Goal: Information Seeking & Learning: Find contact information

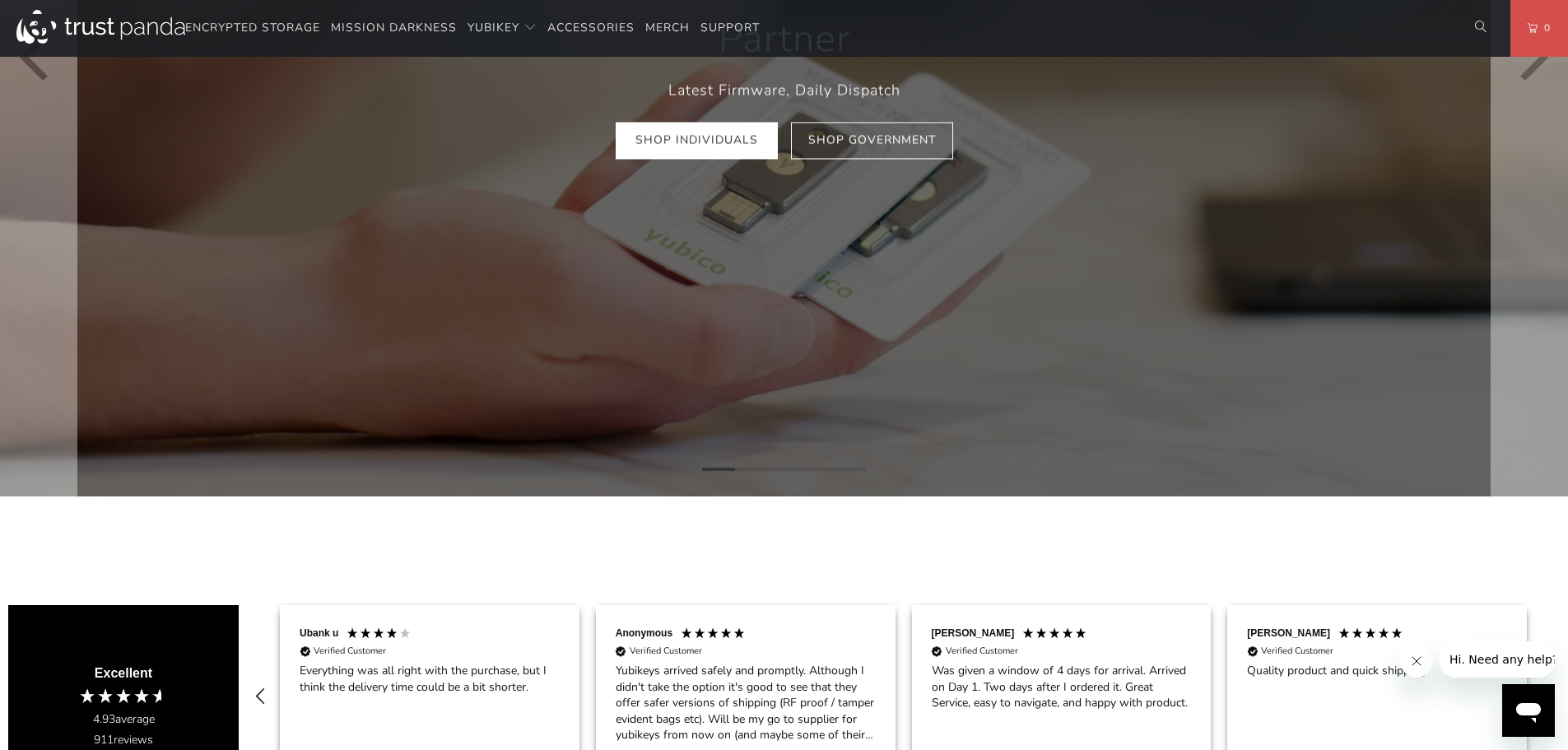
scroll to position [411, 0]
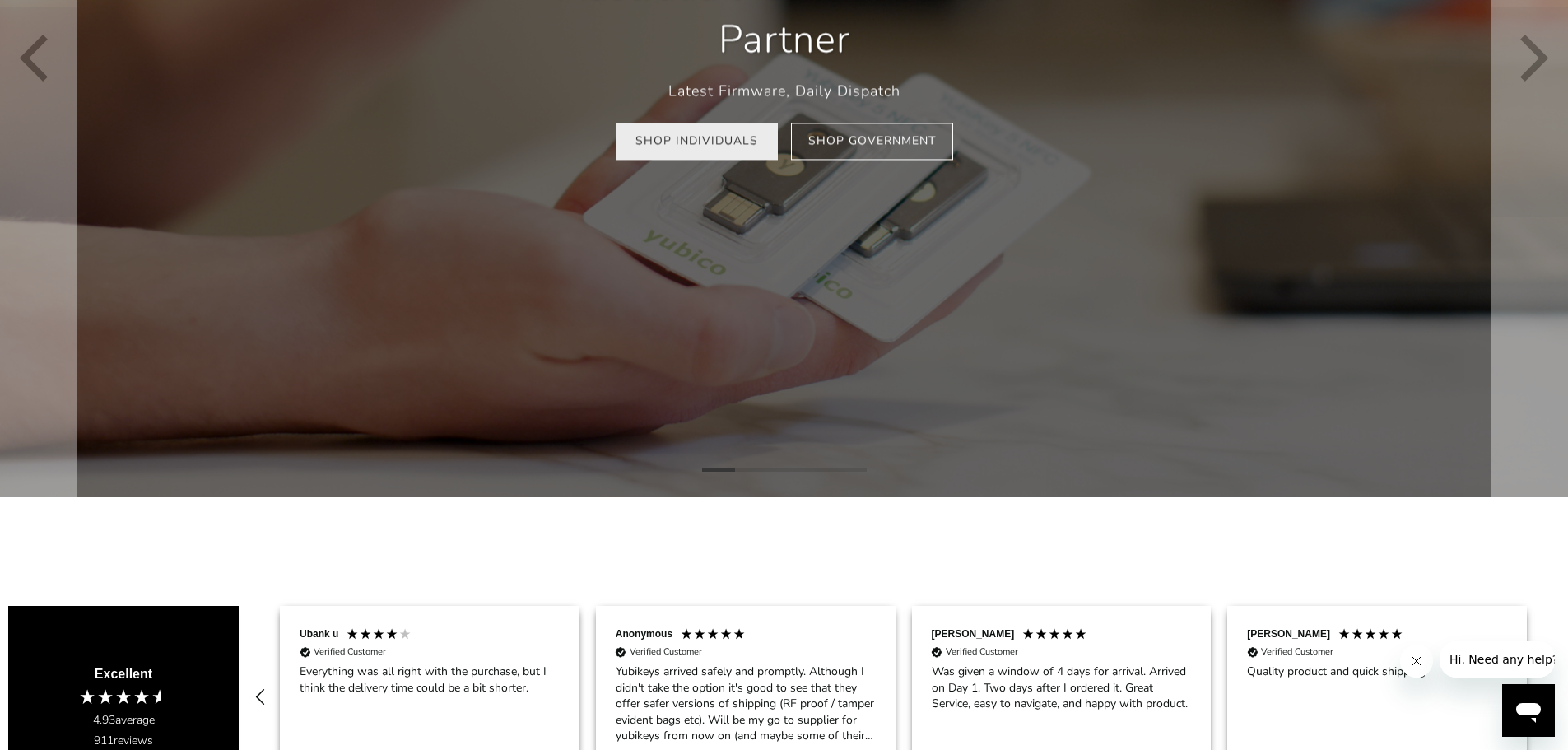
click at [698, 157] on link "Shop Individuals" at bounding box center [697, 141] width 162 height 37
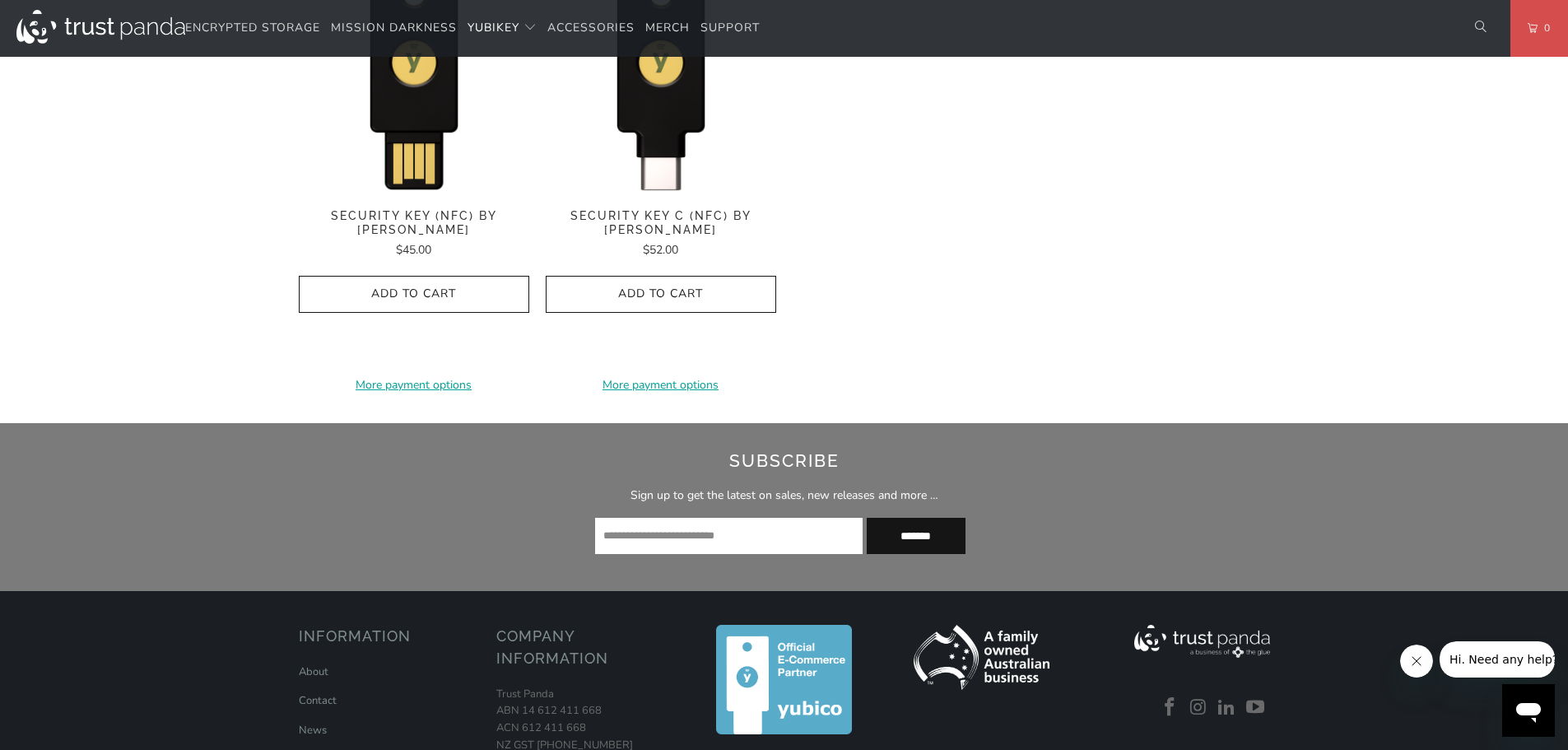
scroll to position [1563, 0]
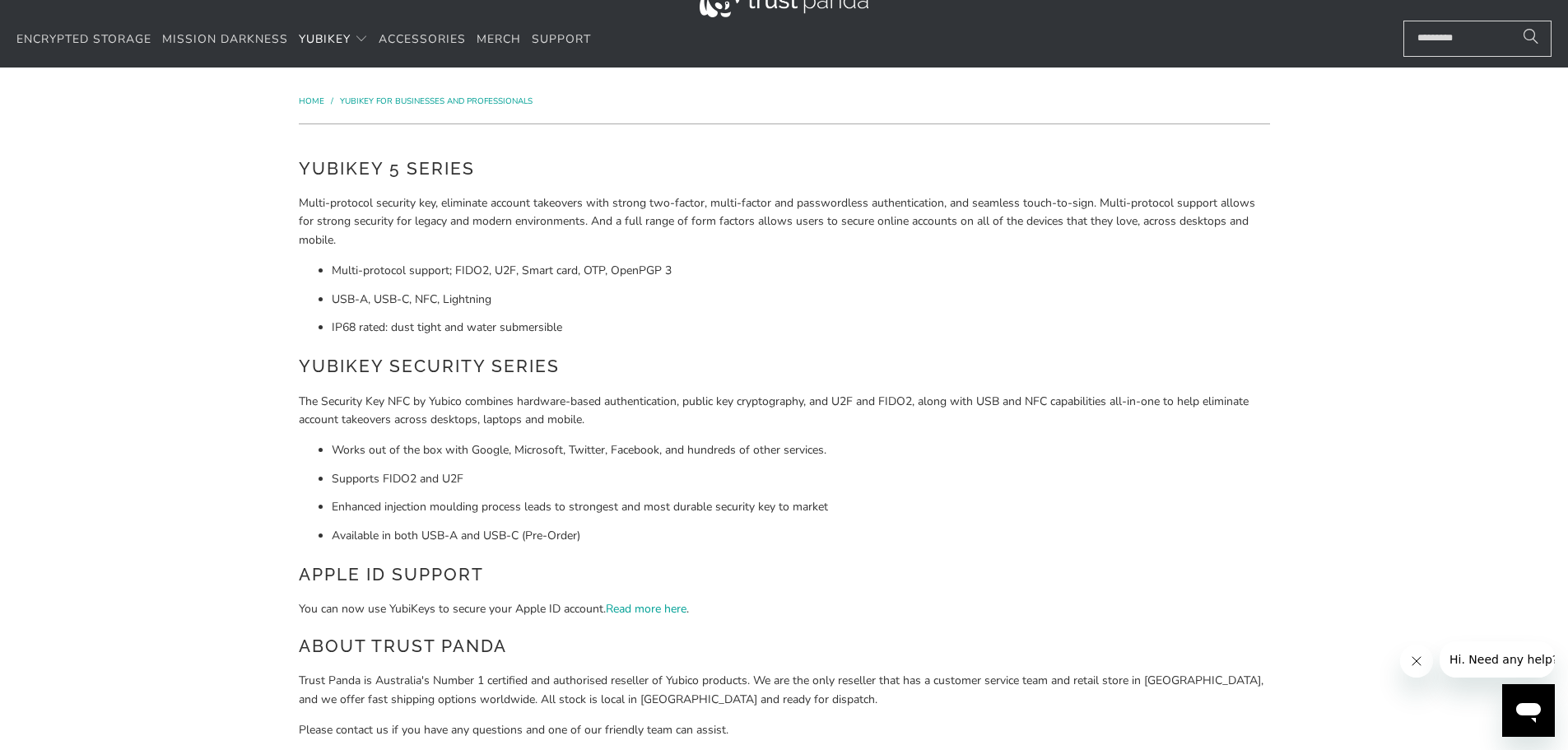
scroll to position [0, 0]
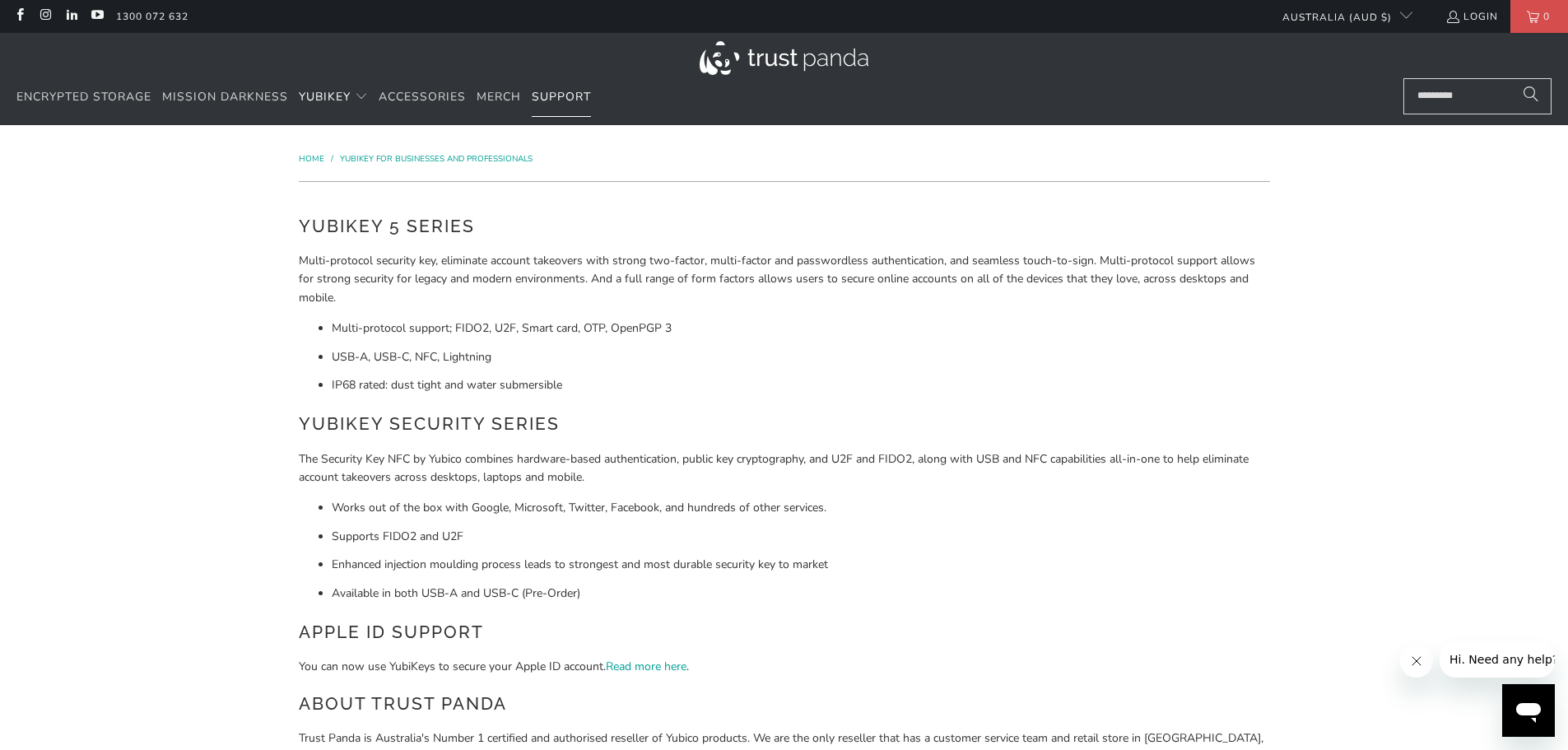
click at [566, 93] on span "Support" at bounding box center [561, 97] width 59 height 16
